Goal: Understand site structure: Understand site structure

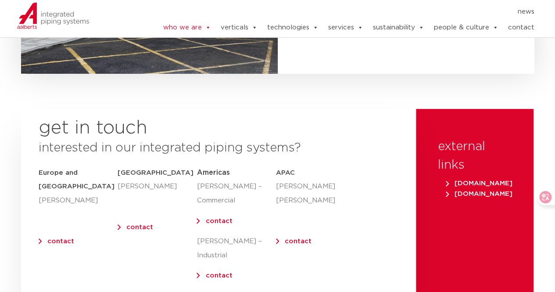
scroll to position [3293, 0]
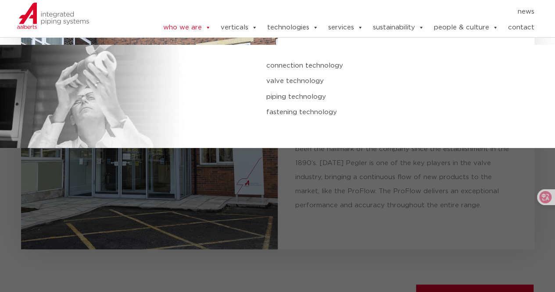
click at [308, 94] on link "piping technology" at bounding box center [370, 96] width 208 height 11
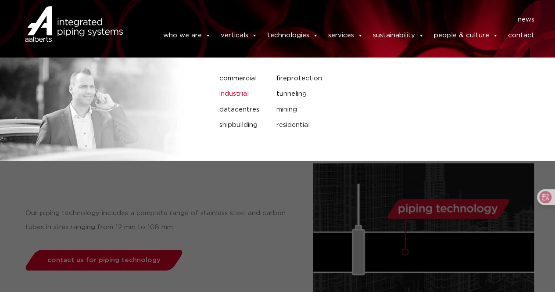
click at [242, 94] on link "industrial" at bounding box center [241, 93] width 44 height 11
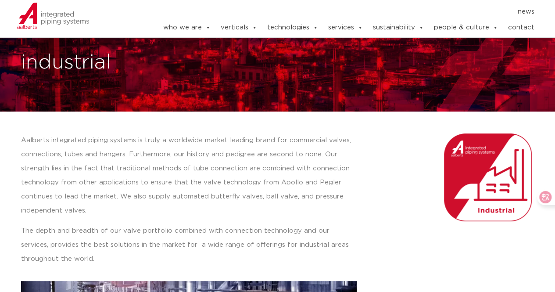
scroll to position [44, 0]
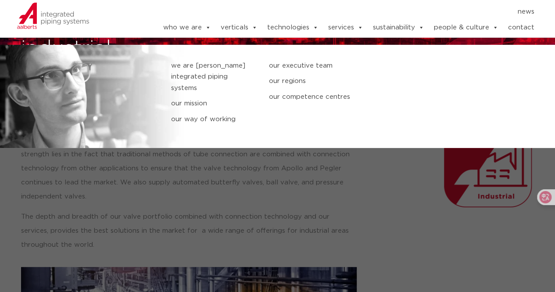
click at [214, 75] on link "we are [PERSON_NAME] integrated piping systems" at bounding box center [213, 77] width 84 height 34
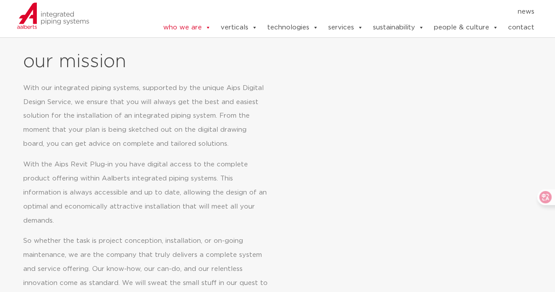
scroll to position [395, 0]
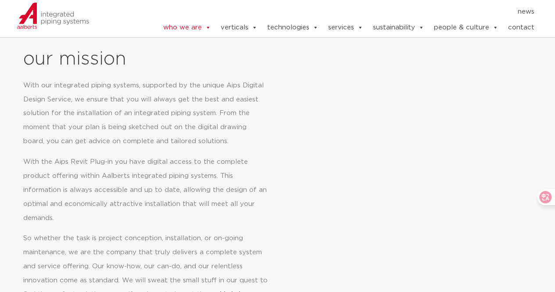
click at [412, 218] on div at bounding box center [410, 182] width 258 height 277
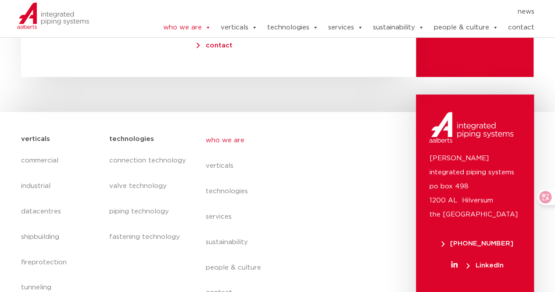
scroll to position [3730, 0]
